Goal: Information Seeking & Learning: Learn about a topic

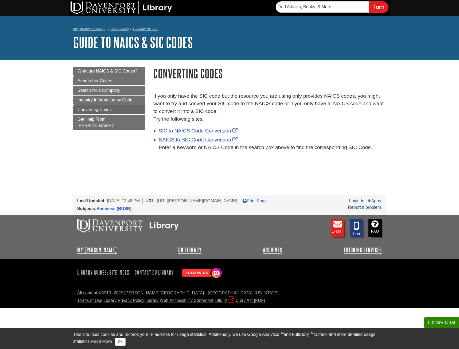
click at [200, 112] on p "If you only have the SIC code but the resource you are using only provides NAIC…" at bounding box center [270, 107] width 233 height 31
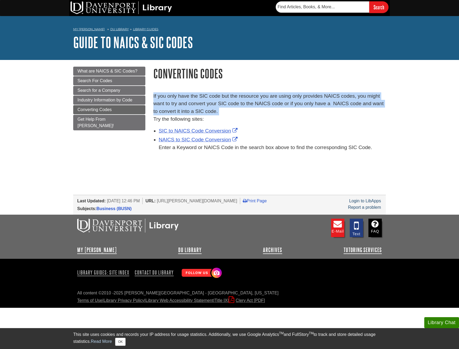
click at [200, 112] on p "If you only have the SIC code but the resource you are using only provides NAIC…" at bounding box center [270, 107] width 233 height 31
click at [208, 113] on p "If you only have the SIC code but the resource you are using only provides NAIC…" at bounding box center [270, 107] width 233 height 31
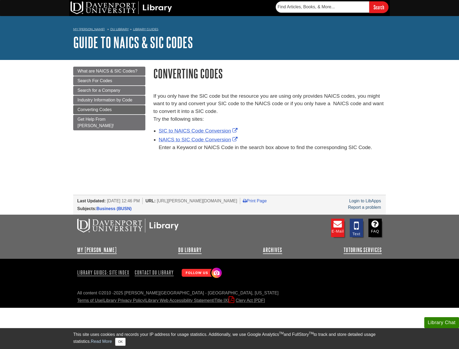
click at [204, 120] on p "If you only have the SIC code but the resource you are using only provides NAIC…" at bounding box center [270, 107] width 233 height 31
click at [104, 100] on span "Industry Information by Code" at bounding box center [105, 100] width 55 height 5
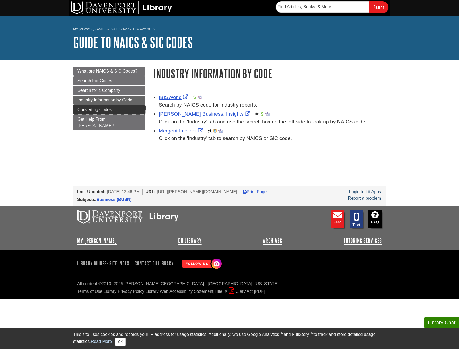
click at [98, 108] on span "Converting Codes" at bounding box center [95, 109] width 34 height 5
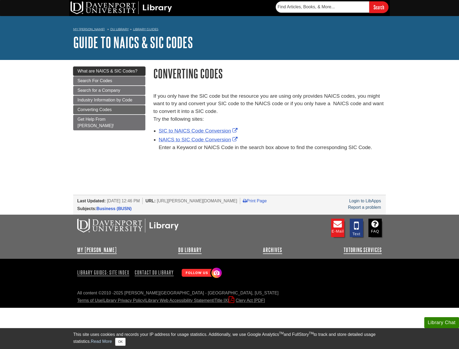
click at [105, 74] on link "What are NAICS & SIC Codes?" at bounding box center [109, 71] width 72 height 9
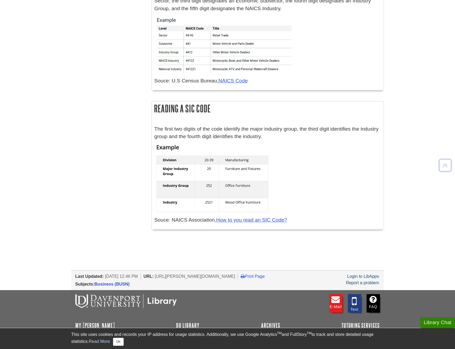
scroll to position [187, 0]
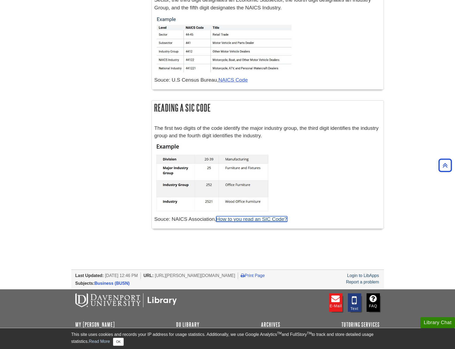
click at [237, 219] on link "How to you read an SIC Code?" at bounding box center [251, 219] width 71 height 6
